Goal: Find specific page/section: Find specific page/section

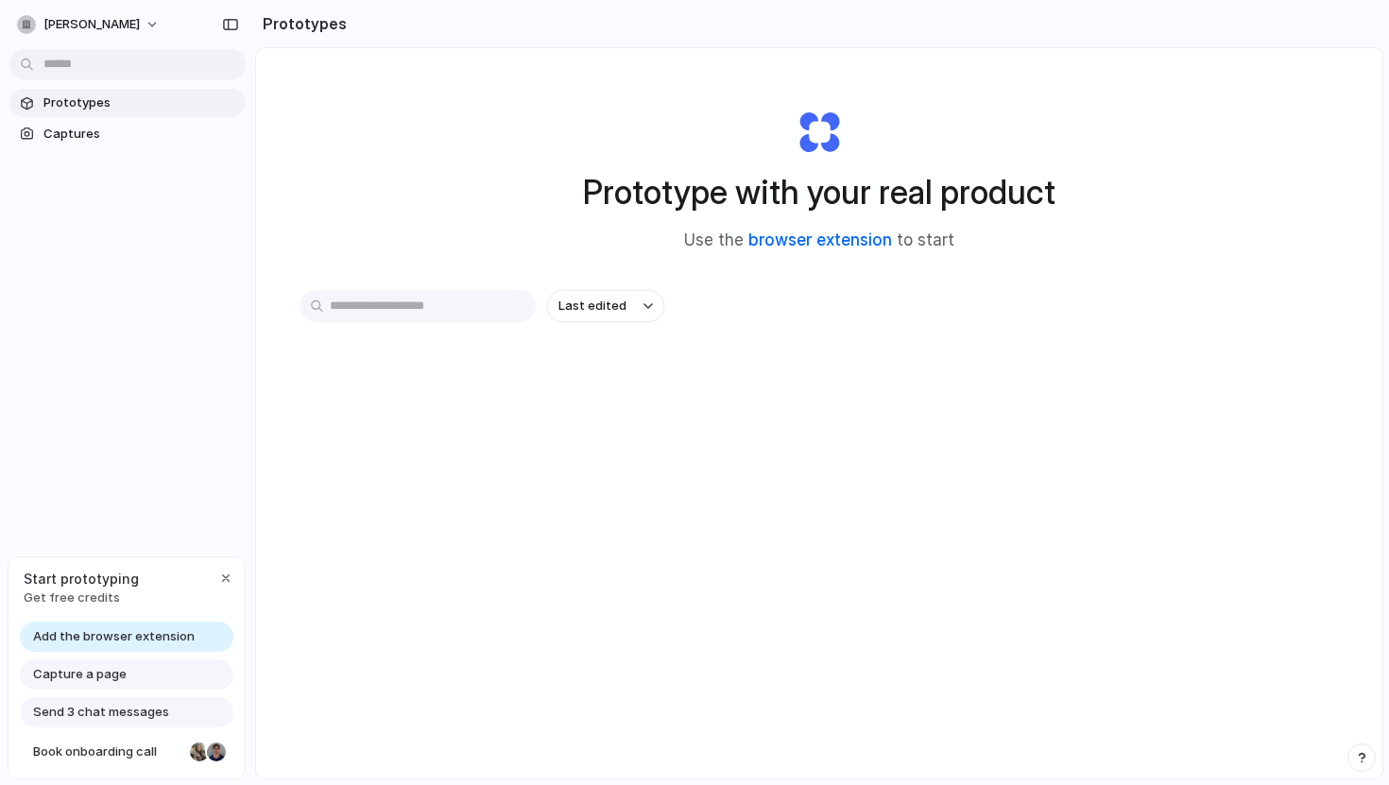
click at [814, 241] on link "browser extension" at bounding box center [820, 240] width 144 height 19
